Goal: Answer question/provide support: Share knowledge or assist other users

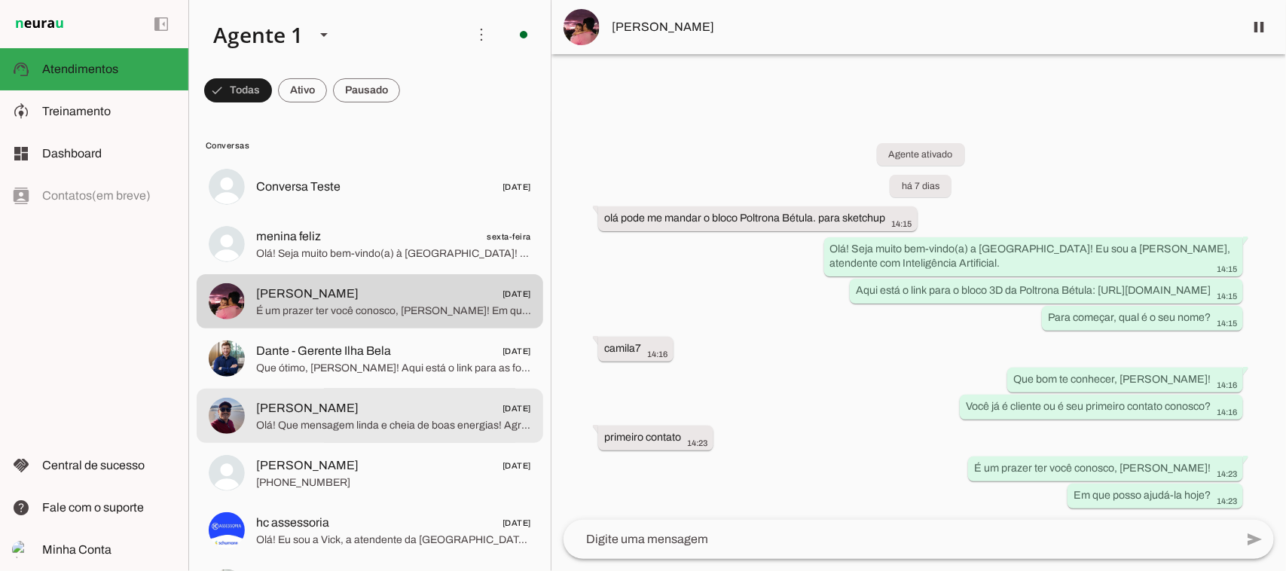
click at [321, 412] on span "[PERSON_NAME] [DATE]" at bounding box center [393, 407] width 275 height 19
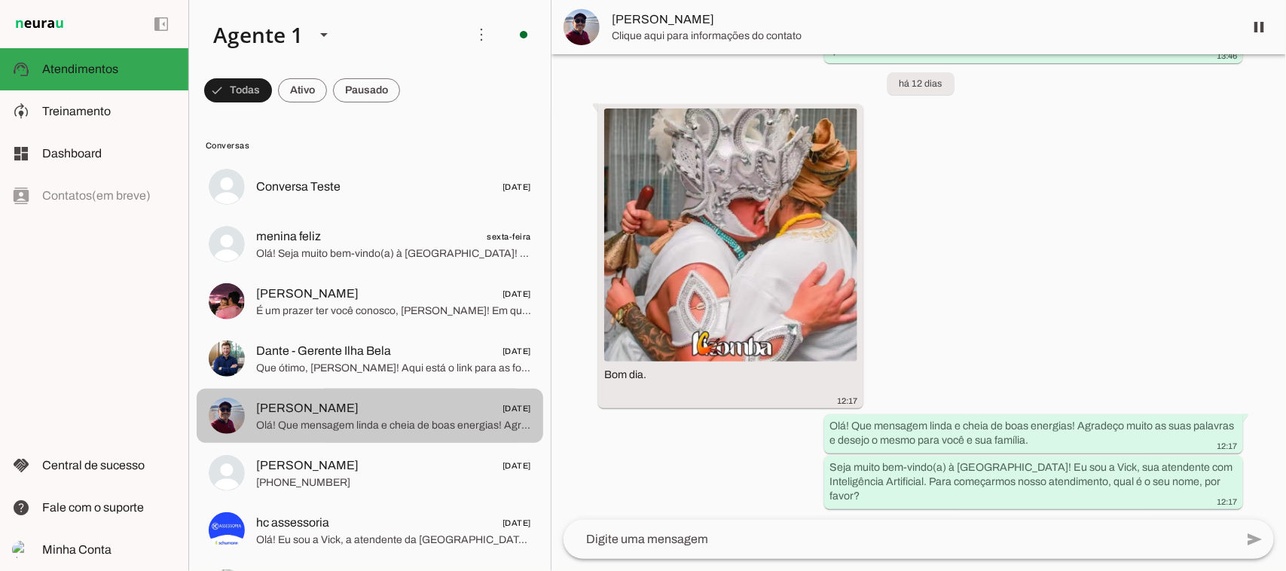
scroll to position [434, 0]
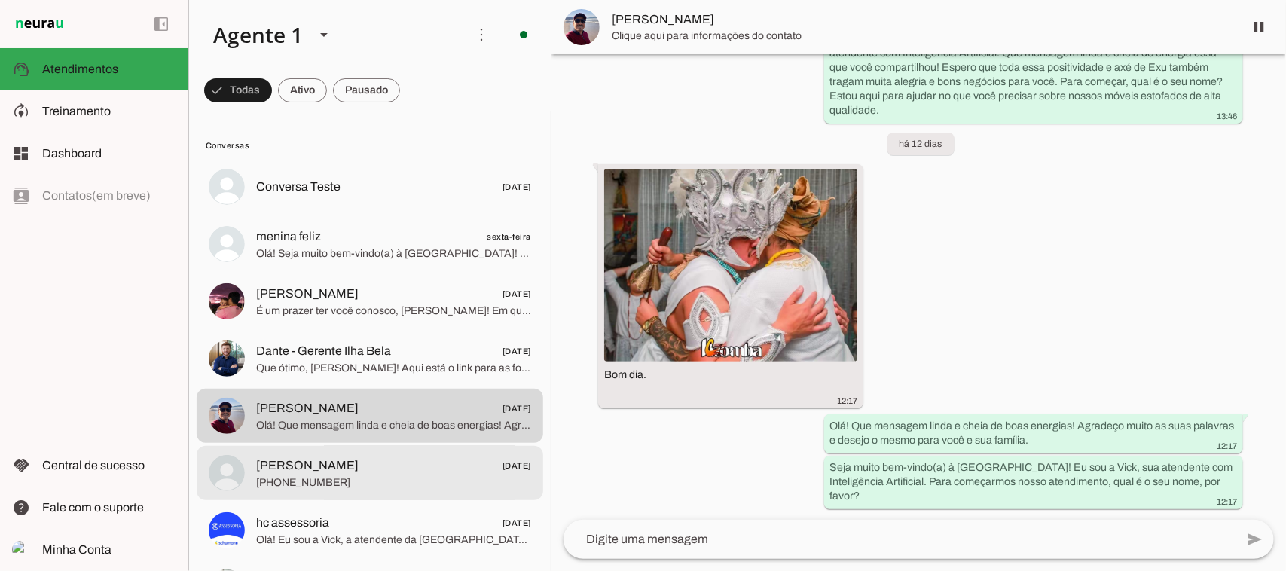
click at [351, 198] on div at bounding box center [393, 187] width 275 height 22
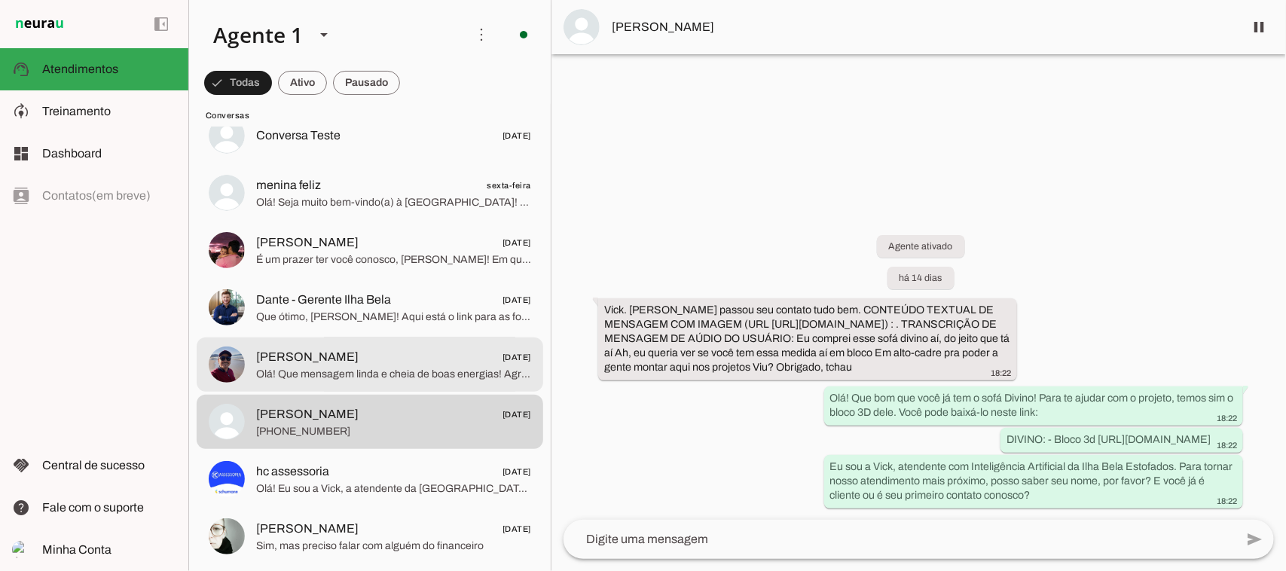
scroll to position [188, 0]
